Goal: Task Accomplishment & Management: Manage account settings

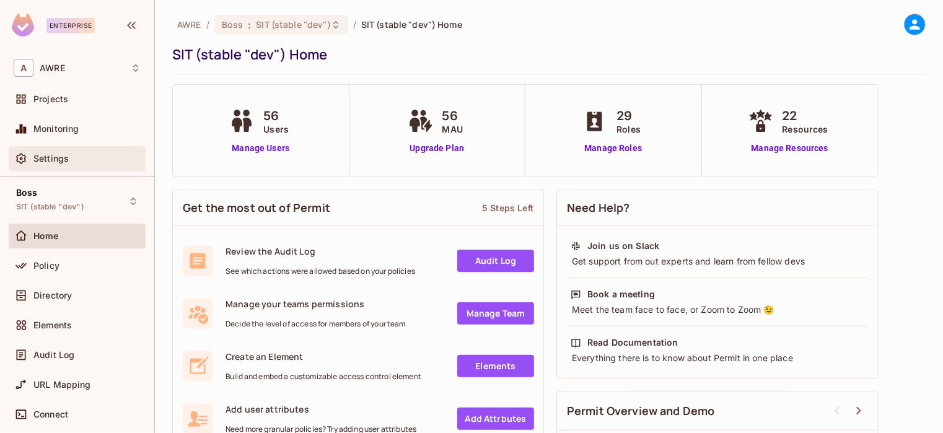
click at [59, 150] on div "Settings" at bounding box center [77, 158] width 137 height 25
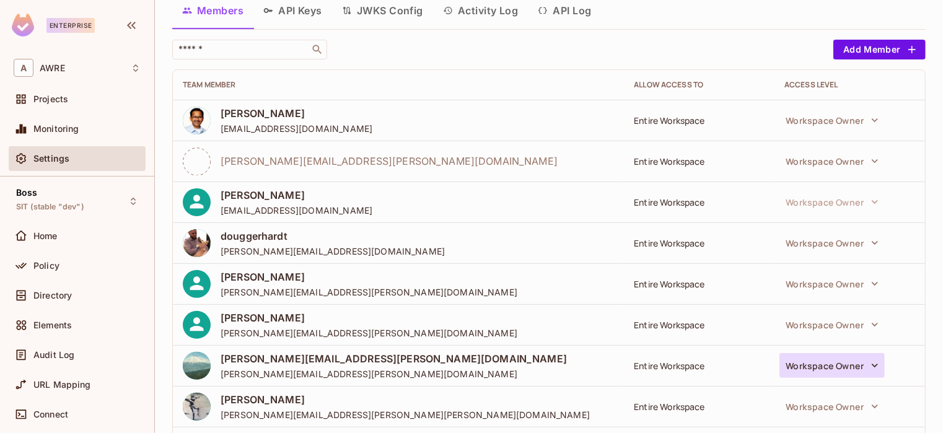
scroll to position [112, 0]
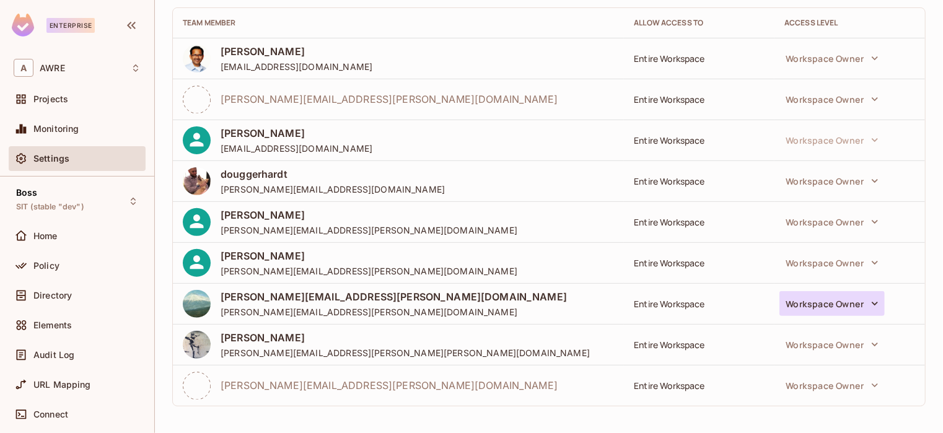
click at [868, 304] on icon "button" at bounding box center [874, 303] width 12 height 12
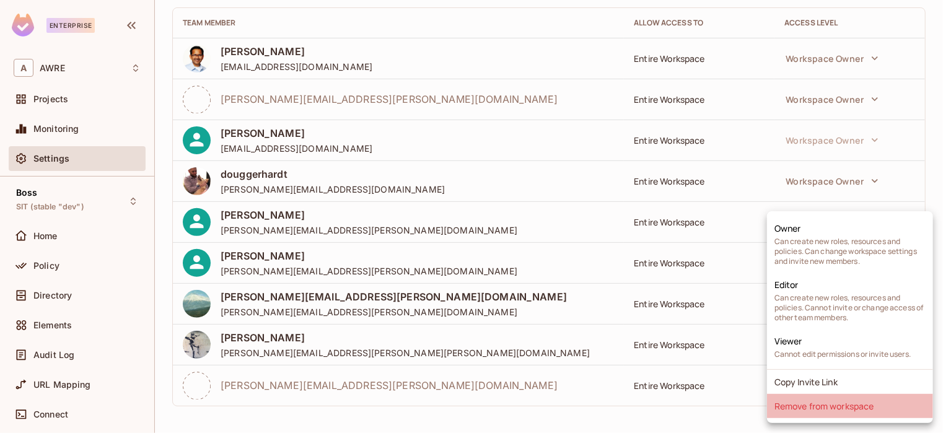
click at [800, 405] on li "Remove from workspace" at bounding box center [850, 406] width 166 height 24
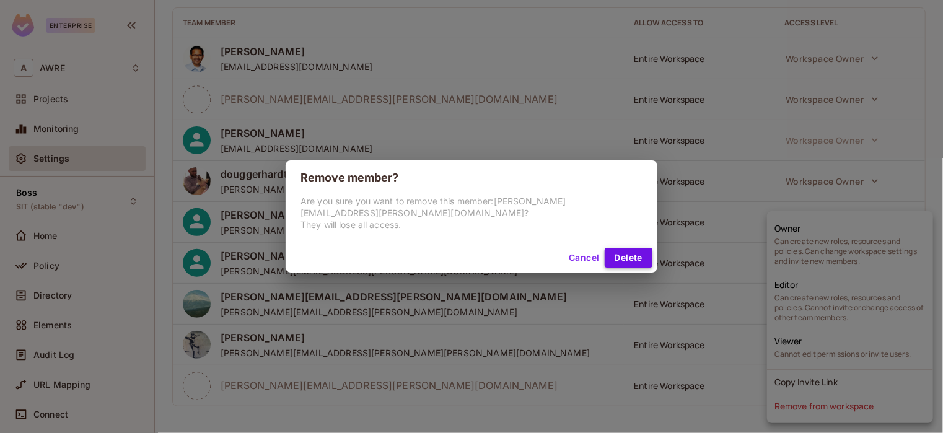
click at [607, 257] on button "Delete" at bounding box center [628, 258] width 48 height 20
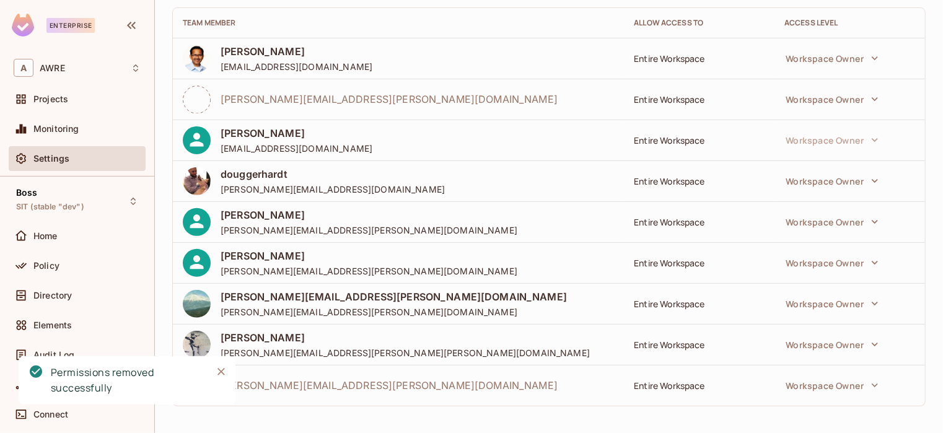
scroll to position [71, 0]
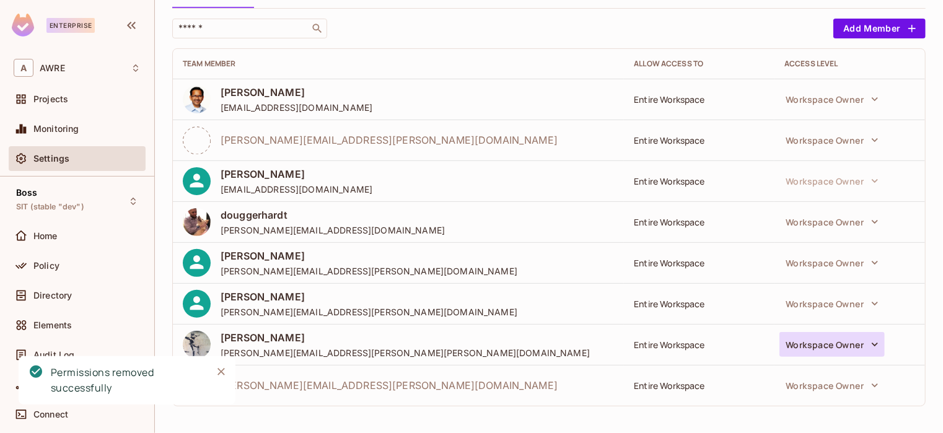
click at [870, 343] on icon "button" at bounding box center [874, 344] width 12 height 12
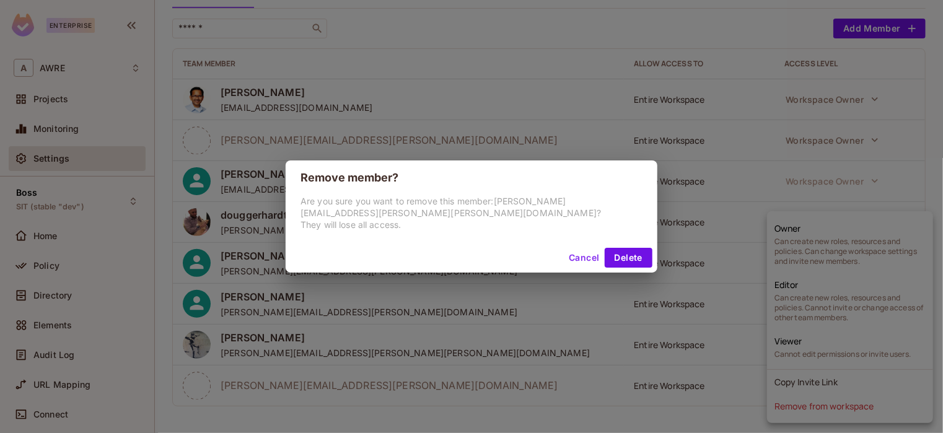
click at [567, 250] on button "Cancel" at bounding box center [584, 258] width 40 height 20
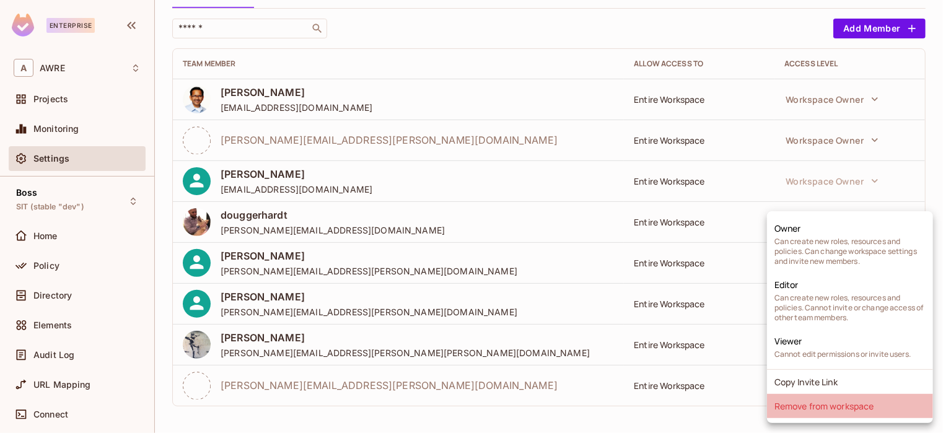
click at [837, 407] on li "Remove from workspace" at bounding box center [850, 406] width 166 height 24
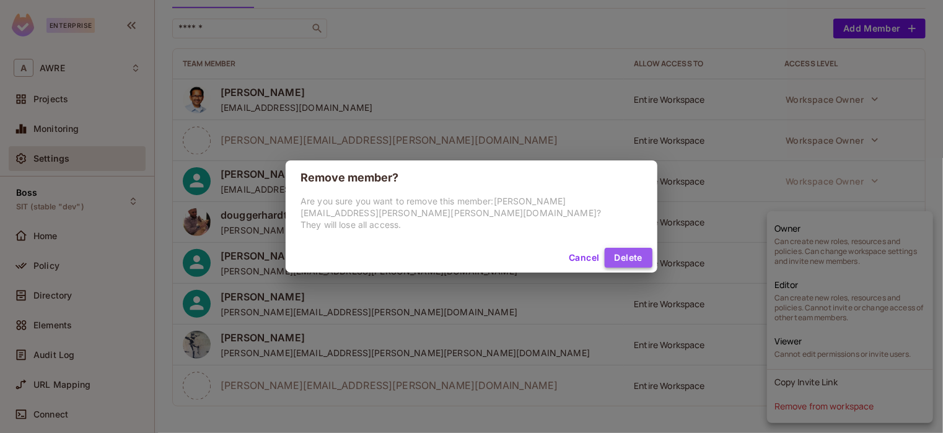
click at [622, 256] on button "Delete" at bounding box center [628, 258] width 48 height 20
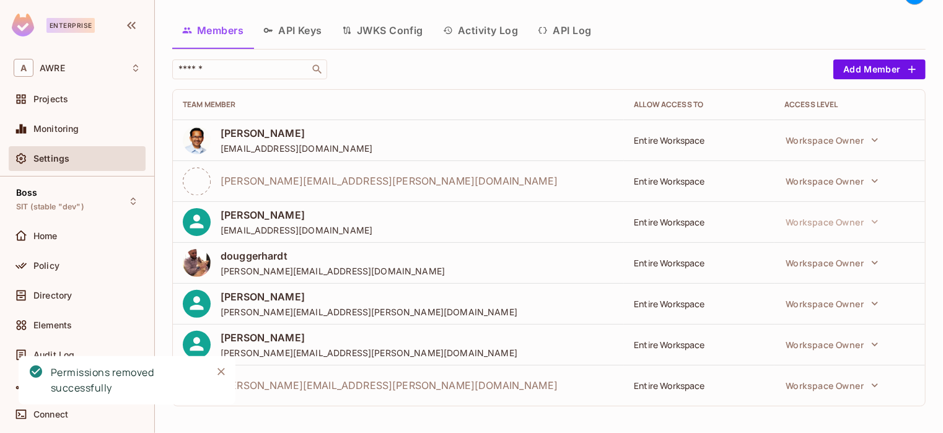
scroll to position [0, 0]
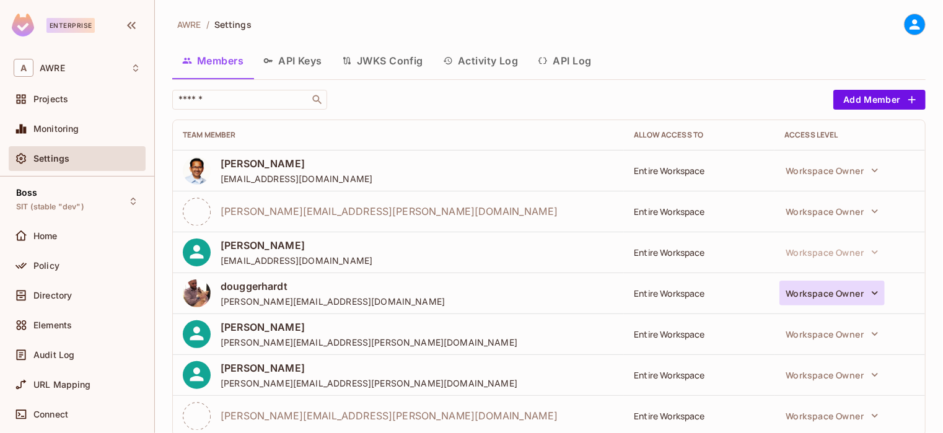
click at [868, 294] on icon "button" at bounding box center [874, 293] width 12 height 12
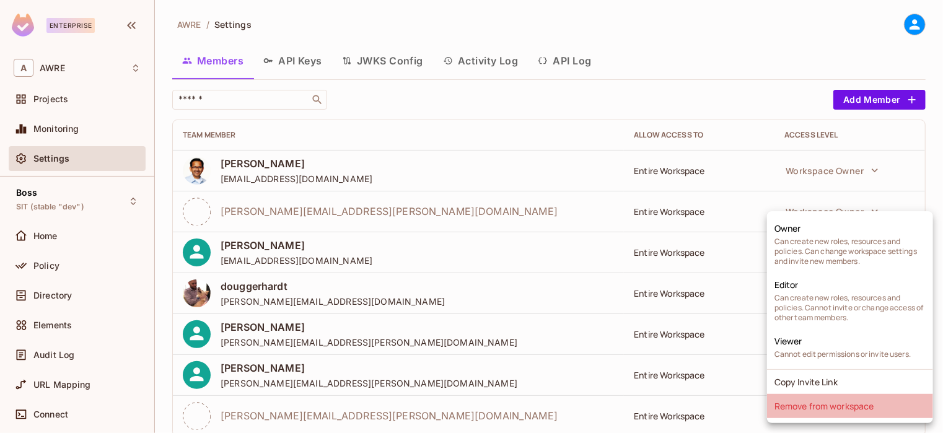
click at [825, 408] on li "Remove from workspace" at bounding box center [850, 406] width 166 height 24
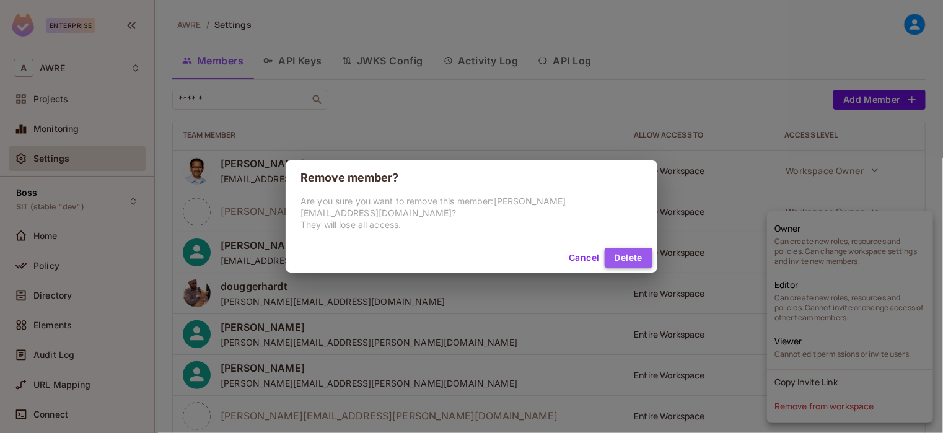
click at [613, 256] on button "Delete" at bounding box center [628, 258] width 48 height 20
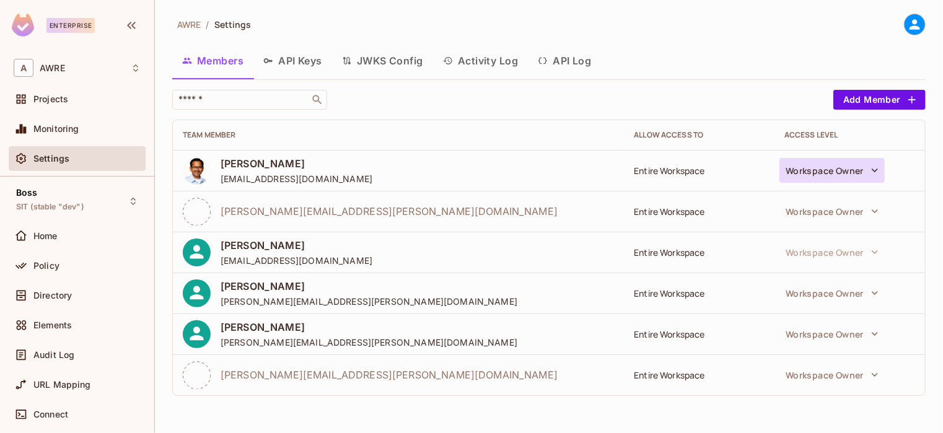
click at [882, 171] on button "Workspace Owner" at bounding box center [831, 170] width 105 height 25
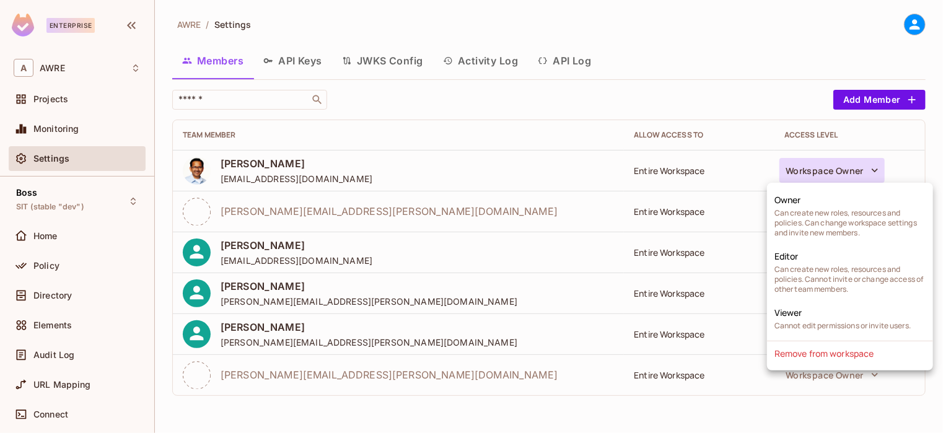
click at [56, 99] on div at bounding box center [471, 216] width 943 height 433
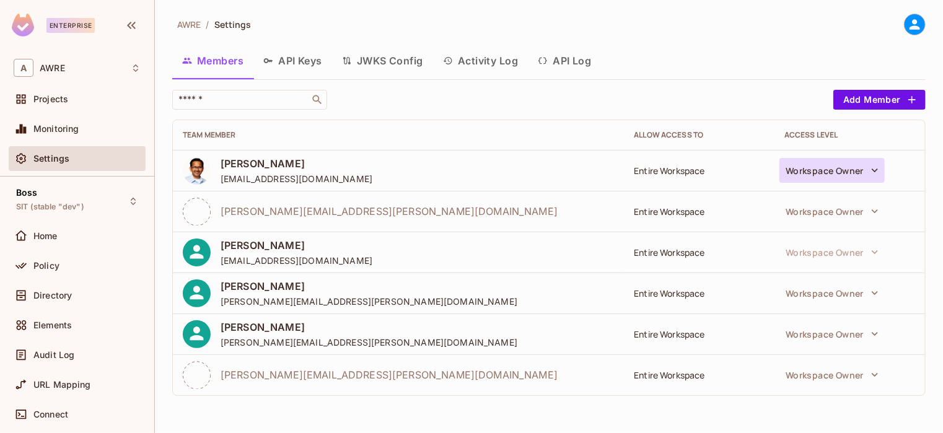
click at [871, 175] on icon "button" at bounding box center [874, 170] width 12 height 12
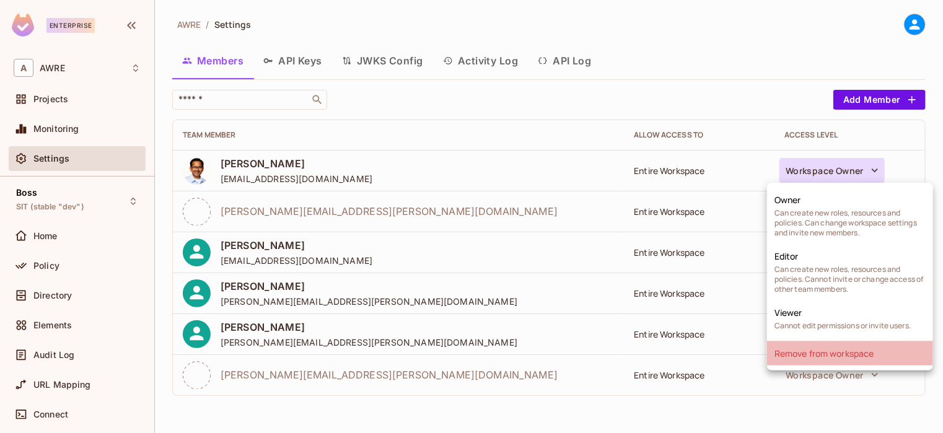
click at [830, 352] on li "Remove from workspace" at bounding box center [850, 353] width 166 height 24
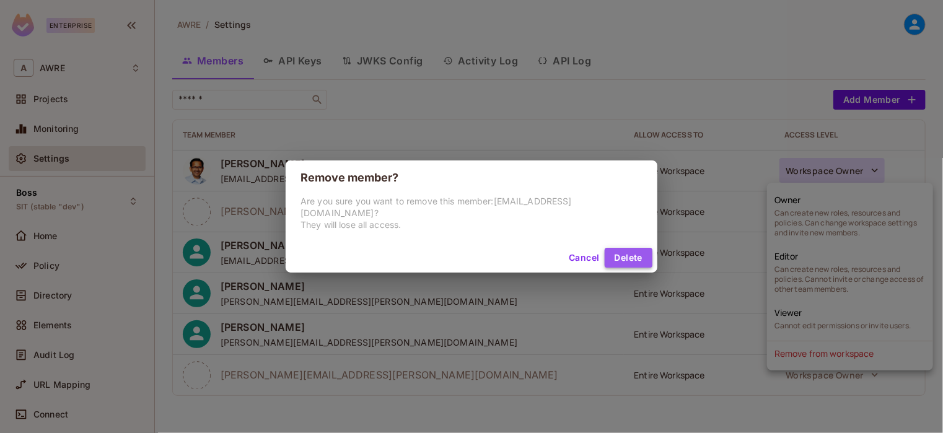
click at [604, 251] on button "Delete" at bounding box center [628, 258] width 48 height 20
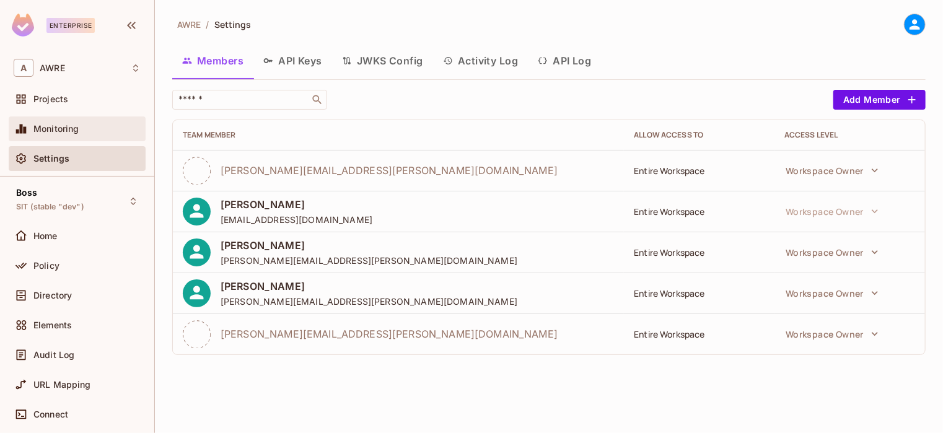
click at [51, 135] on div "Monitoring" at bounding box center [77, 128] width 127 height 15
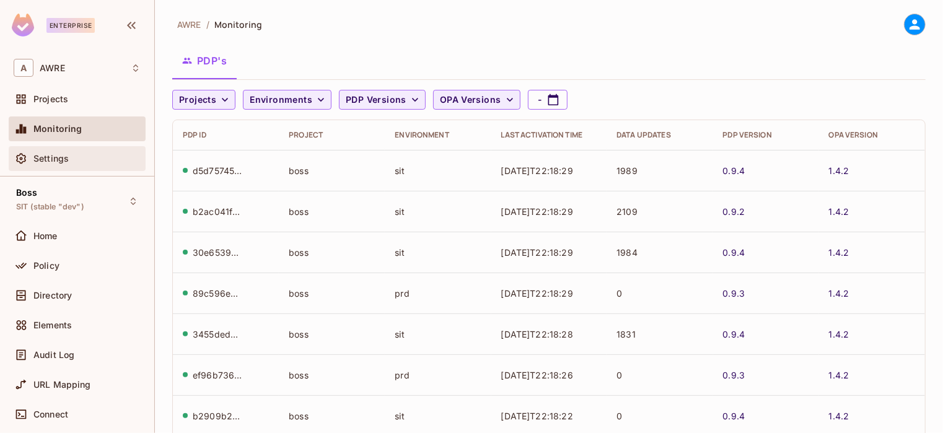
click at [51, 157] on span "Settings" at bounding box center [50, 159] width 35 height 10
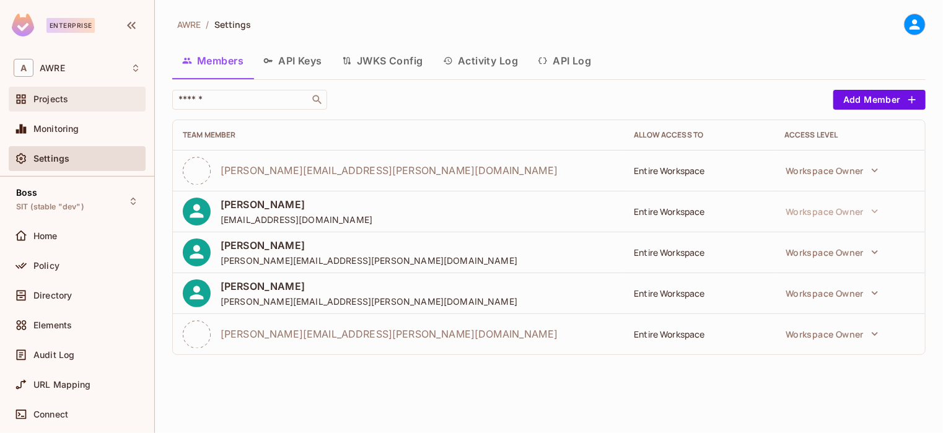
click at [45, 105] on div "Projects" at bounding box center [77, 99] width 127 height 15
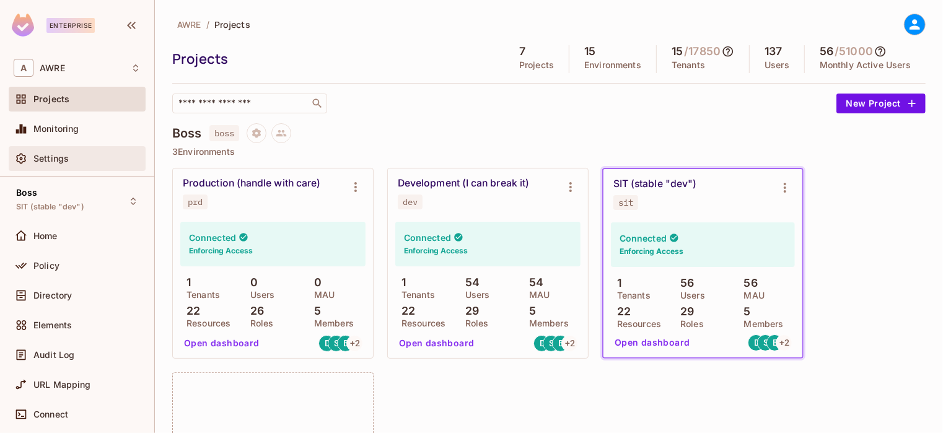
click at [45, 157] on span "Settings" at bounding box center [50, 159] width 35 height 10
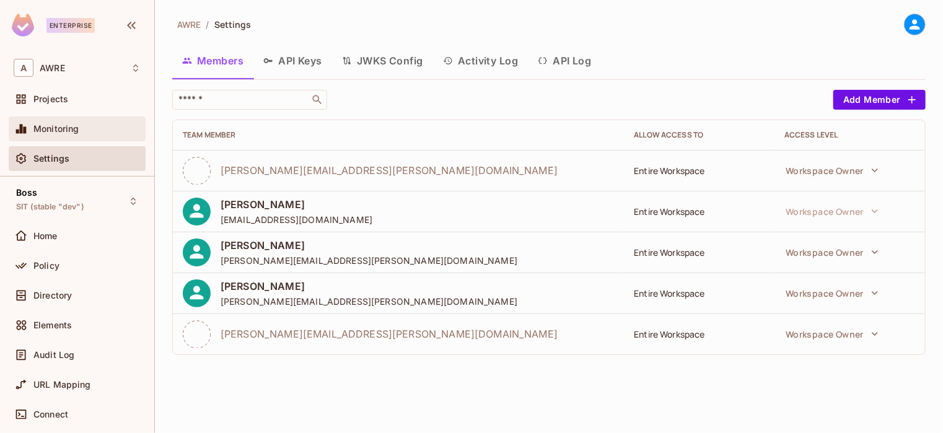
click at [61, 124] on span "Monitoring" at bounding box center [56, 129] width 46 height 10
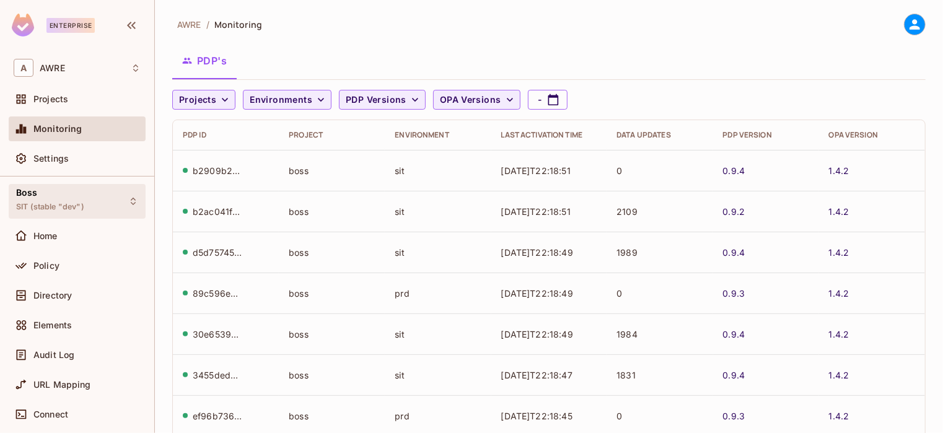
click at [41, 199] on div "Boss SIT (stable "dev")" at bounding box center [50, 201] width 68 height 27
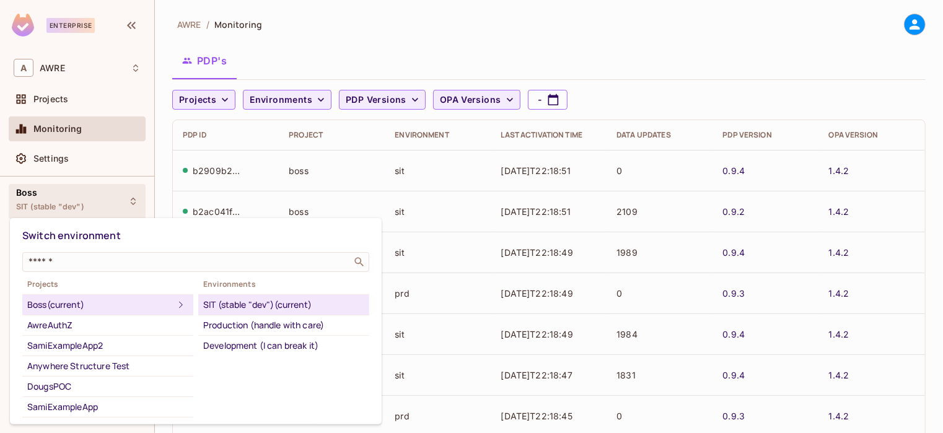
click at [159, 137] on div at bounding box center [471, 216] width 943 height 433
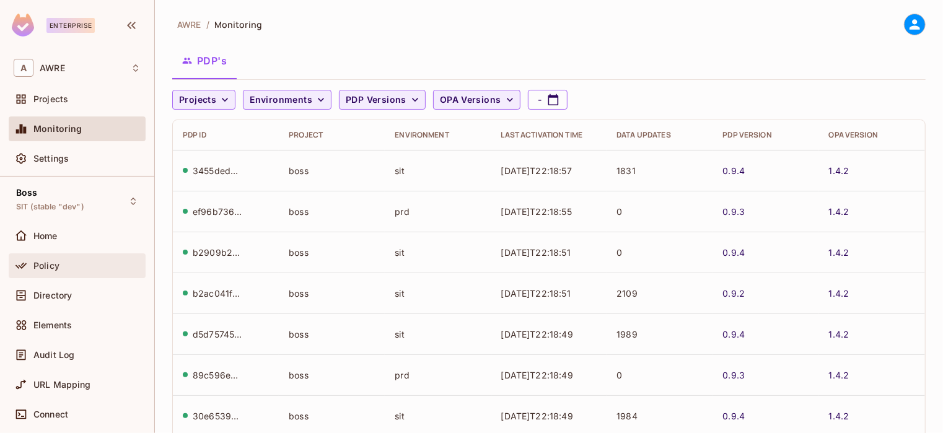
click at [50, 263] on span "Policy" at bounding box center [46, 266] width 26 height 10
